Goal: Check status: Check status

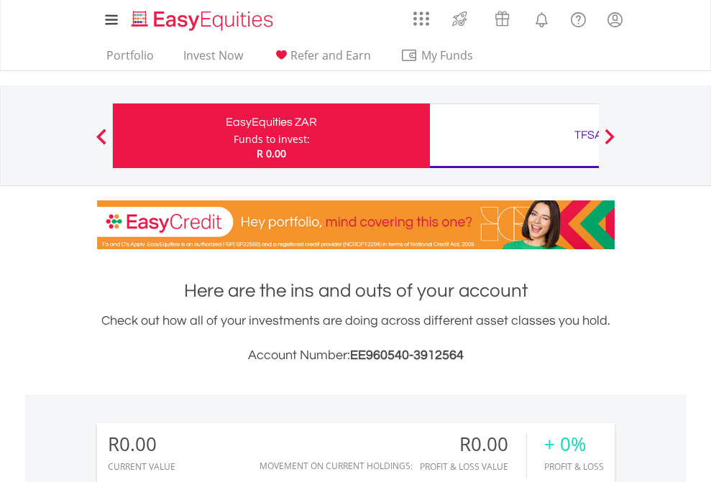
scroll to position [138, 226]
click at [234, 136] on div "Funds to invest:" at bounding box center [272, 139] width 76 height 14
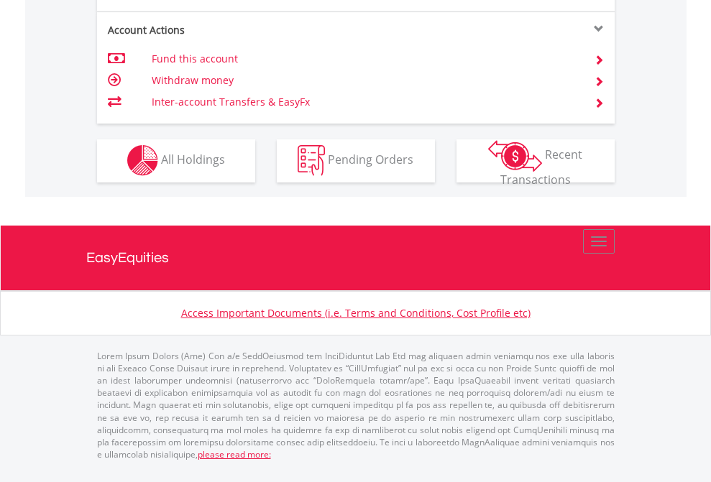
scroll to position [1344, 0]
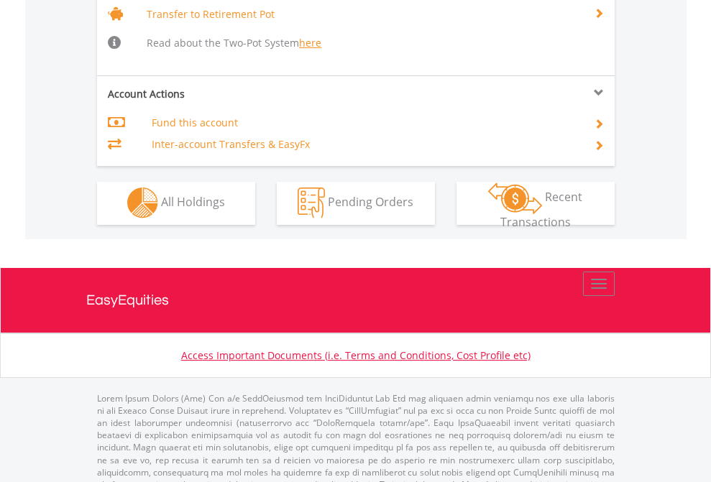
scroll to position [1428, 0]
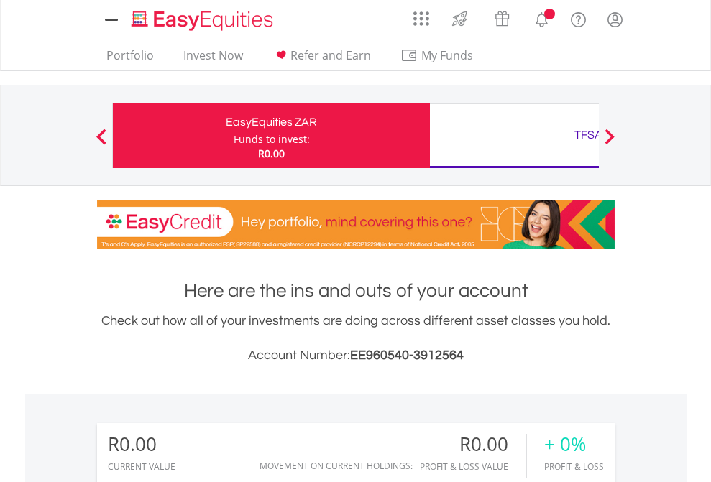
scroll to position [1068, 0]
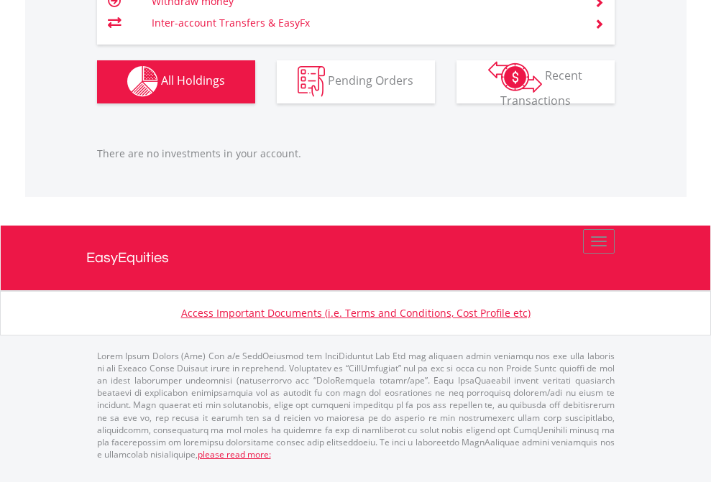
scroll to position [1423, 0]
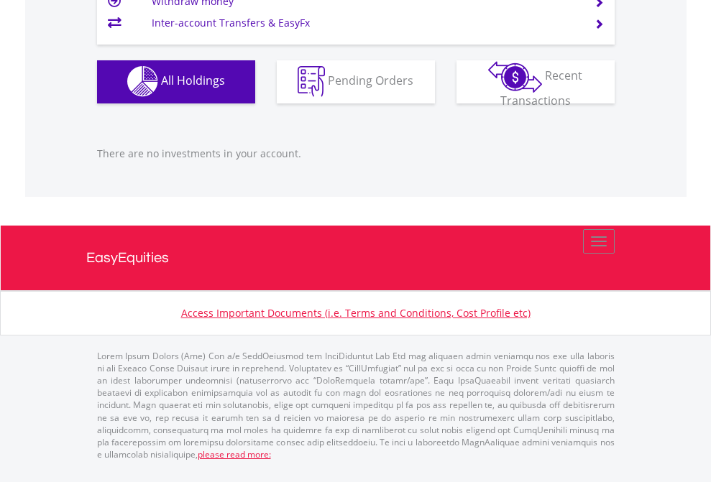
scroll to position [1423, 0]
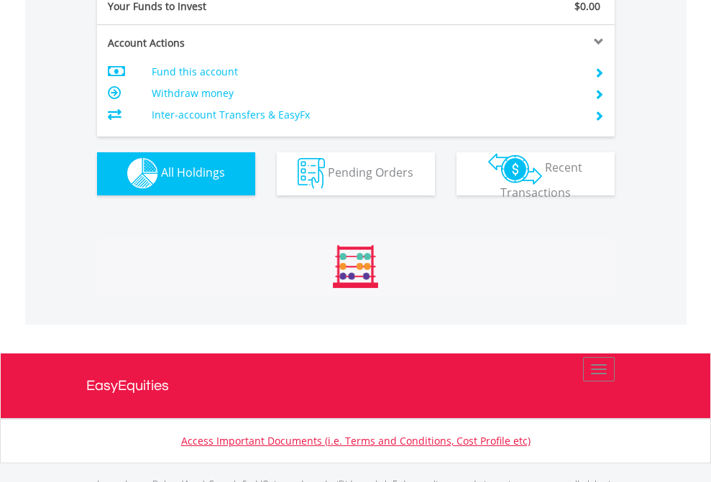
scroll to position [1423, 0]
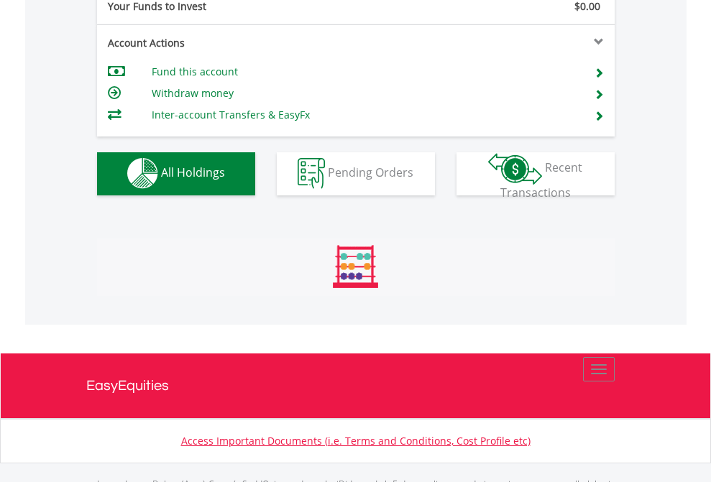
scroll to position [1423, 0]
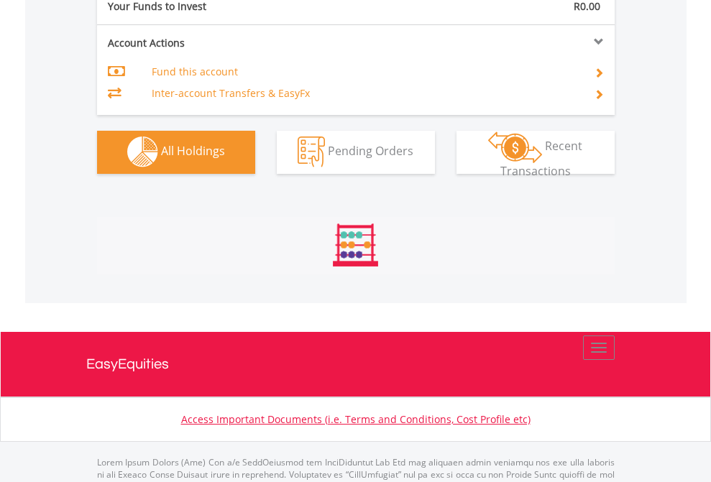
scroll to position [1423, 0]
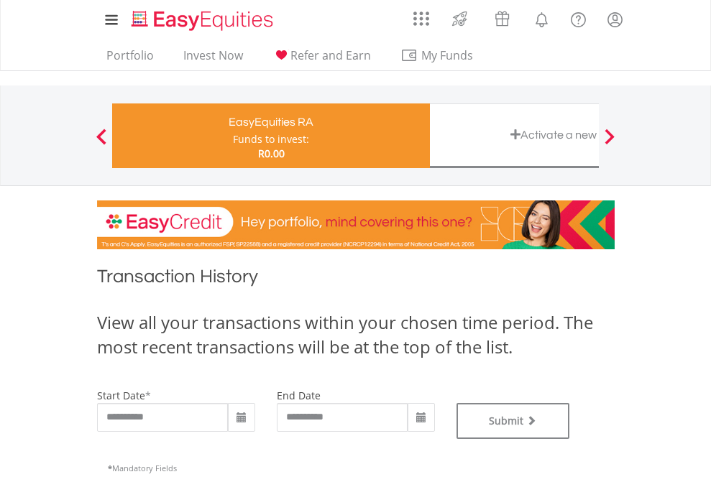
type input "**********"
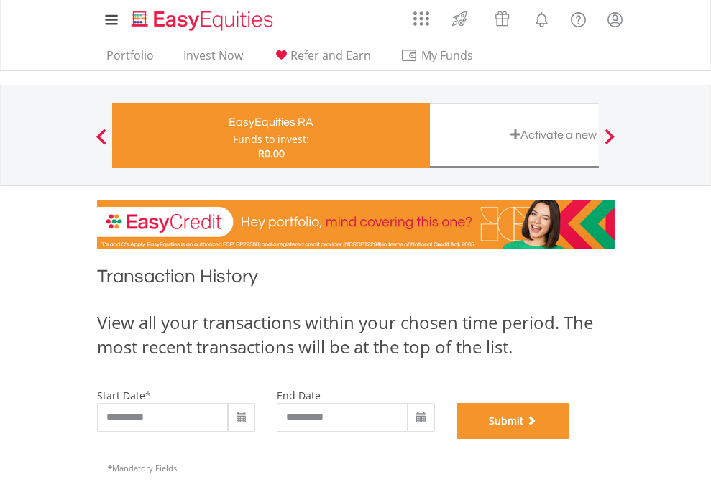
click at [570, 439] on button "Submit" at bounding box center [513, 421] width 114 height 36
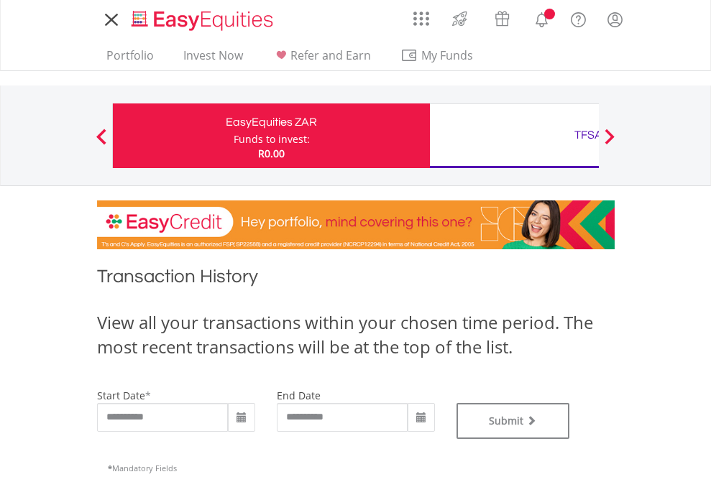
type input "**********"
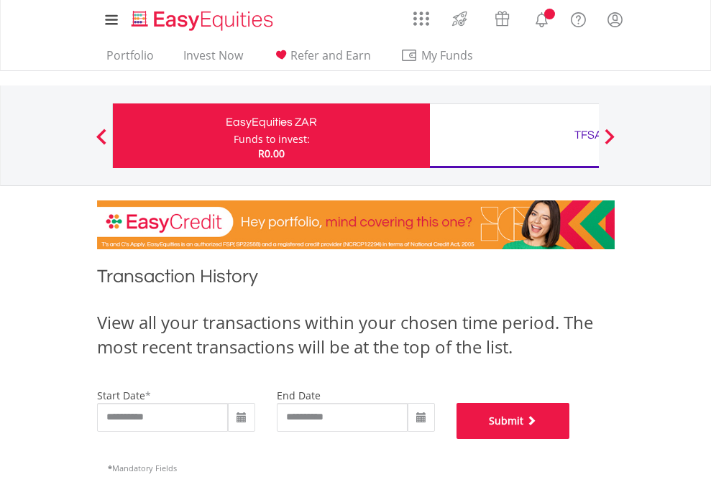
click at [570, 439] on button "Submit" at bounding box center [513, 421] width 114 height 36
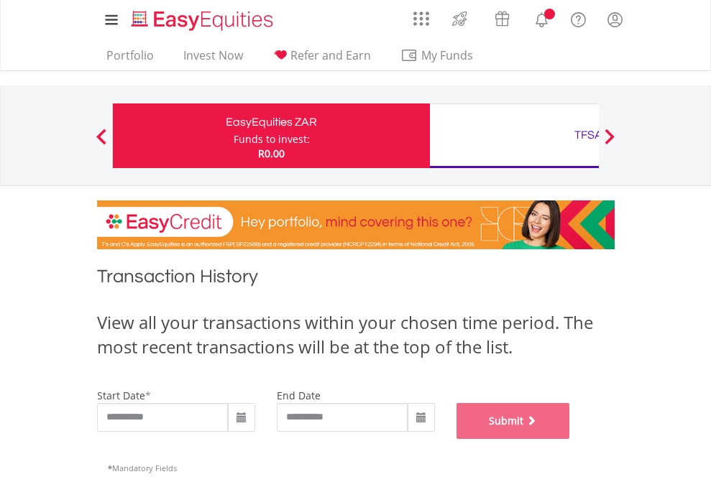
scroll to position [583, 0]
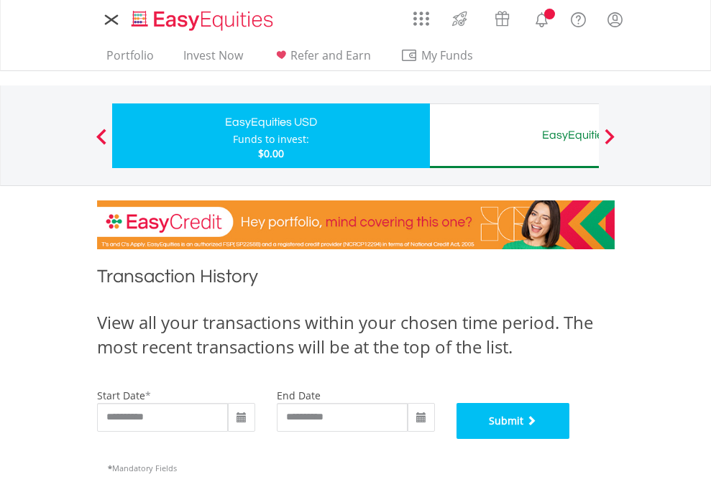
click at [570, 439] on button "Submit" at bounding box center [513, 421] width 114 height 36
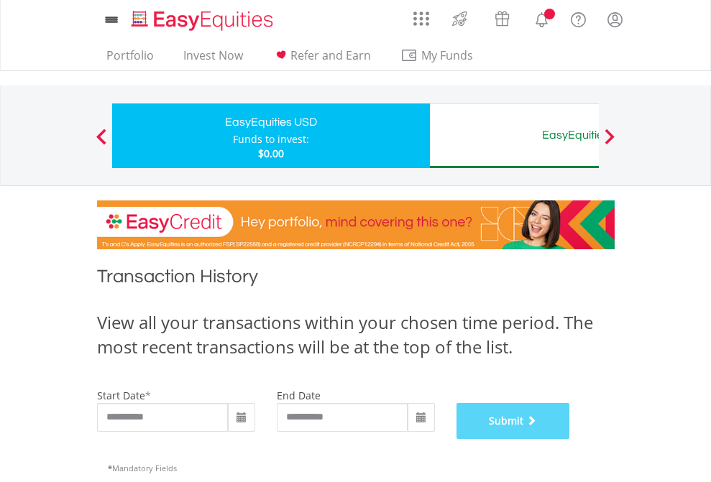
scroll to position [583, 0]
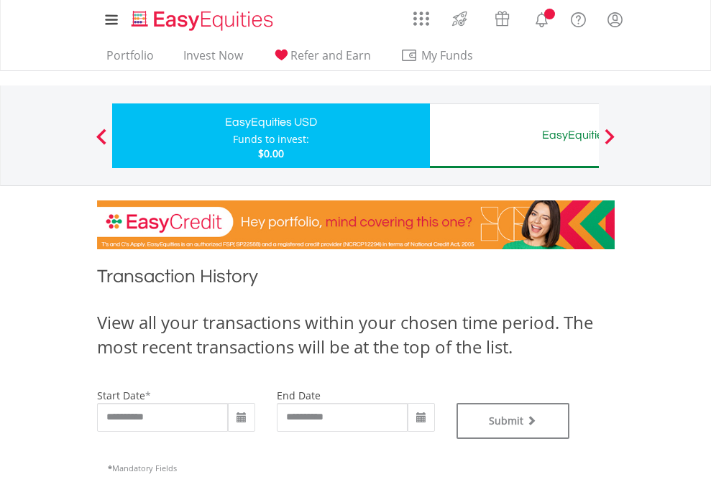
click at [514, 136] on div "EasyEquities AUD" at bounding box center [588, 135] width 300 height 20
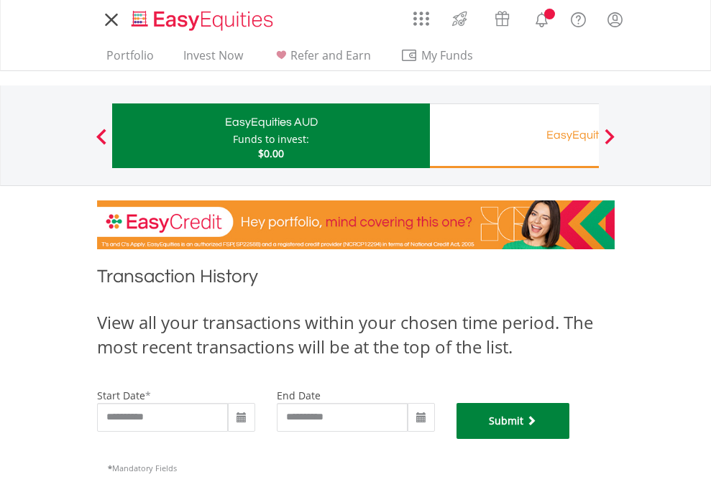
click at [570, 439] on button "Submit" at bounding box center [513, 421] width 114 height 36
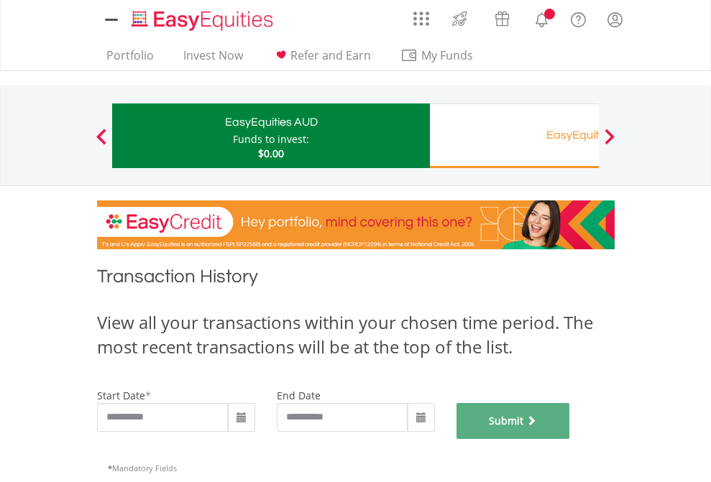
scroll to position [583, 0]
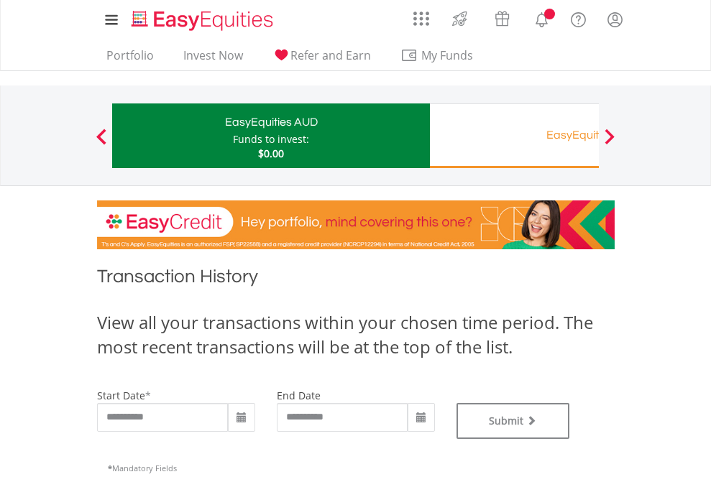
click at [514, 136] on div "EasyEquities RA" at bounding box center [588, 135] width 300 height 20
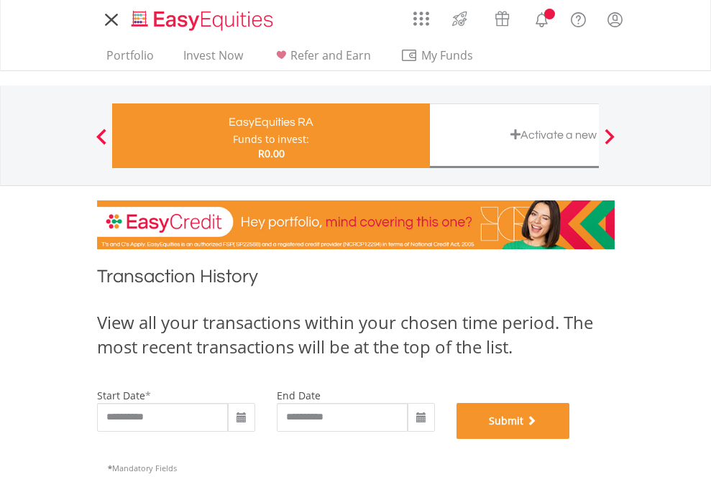
click at [570, 439] on button "Submit" at bounding box center [513, 421] width 114 height 36
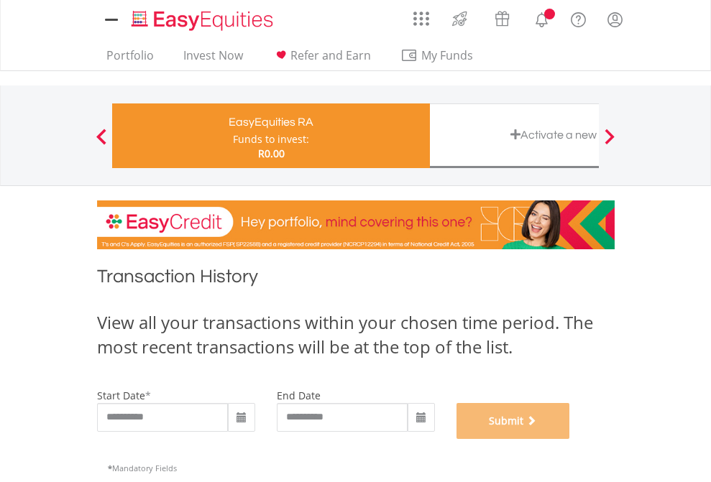
scroll to position [583, 0]
